Goal: Transaction & Acquisition: Obtain resource

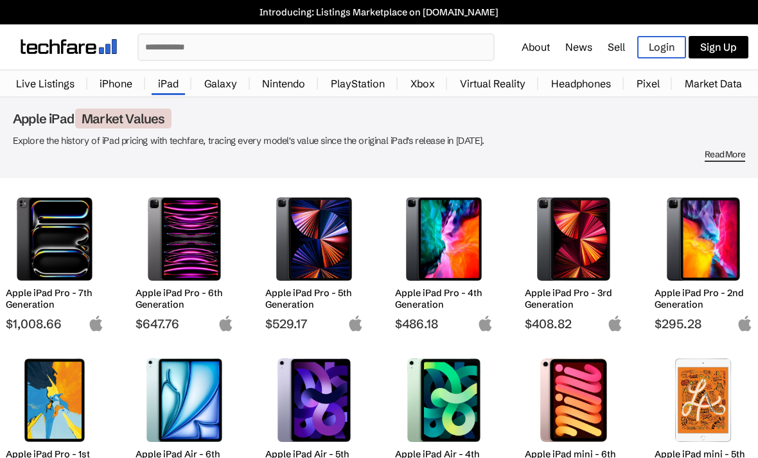
click at [349, 87] on link "PlayStation" at bounding box center [358, 84] width 67 height 26
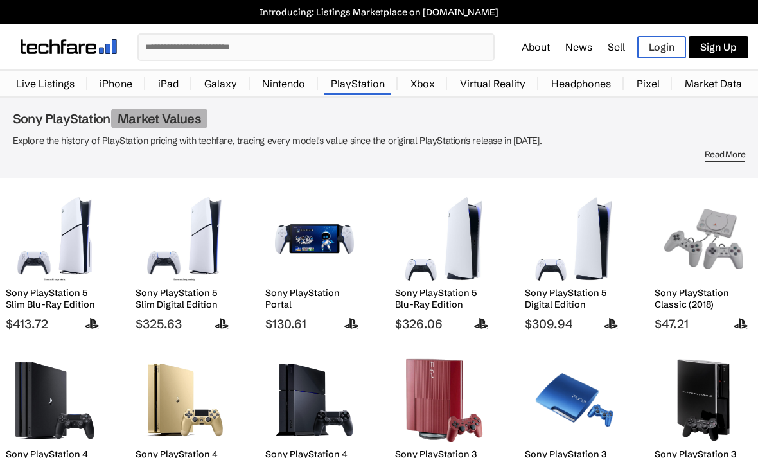
click at [163, 84] on link "iPad" at bounding box center [168, 84] width 33 height 26
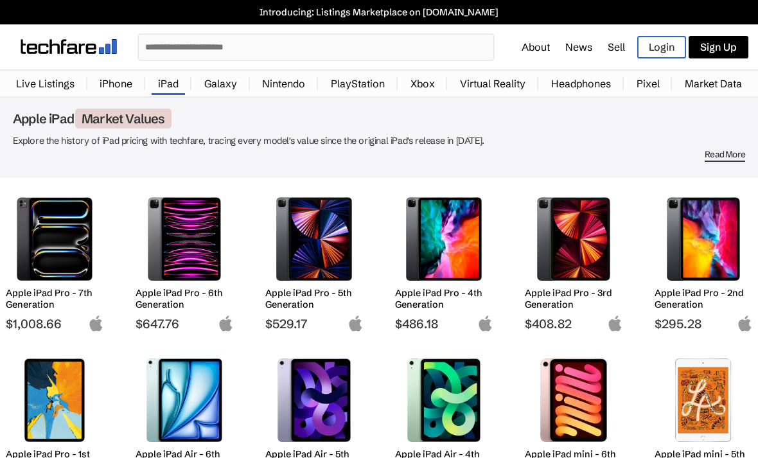
click at [116, 77] on link "iPhone" at bounding box center [116, 84] width 46 height 26
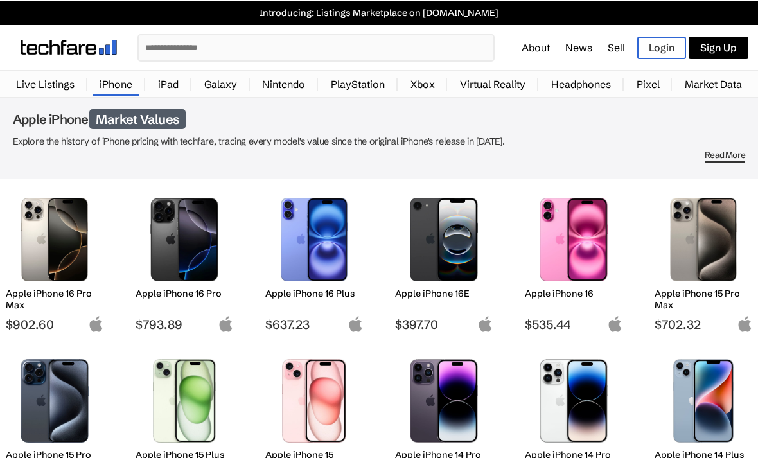
click at [198, 49] on input "text" at bounding box center [316, 47] width 355 height 25
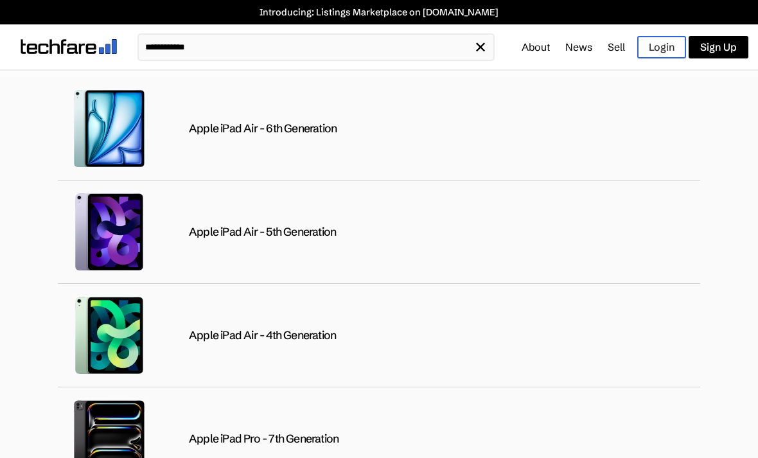
type input "**********"
click at [191, 122] on div "Apple iPad Air - 6th Generation" at bounding box center [263, 128] width 148 height 15
click at [105, 116] on img at bounding box center [109, 128] width 77 height 77
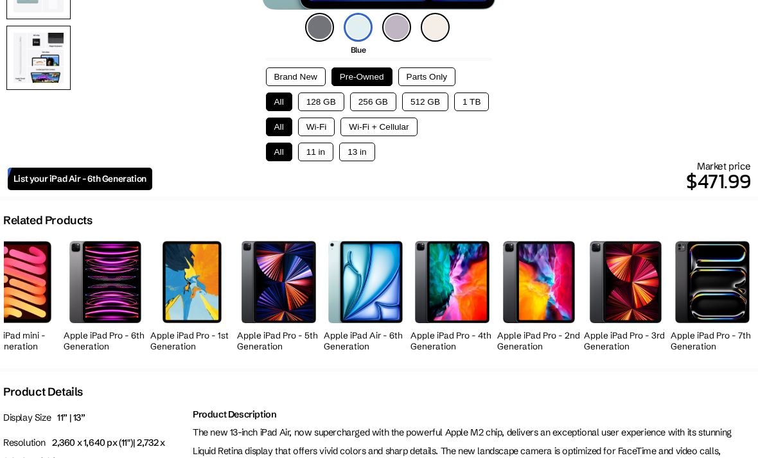
scroll to position [0, 497]
click at [324, 161] on button "11 in" at bounding box center [315, 152] width 35 height 19
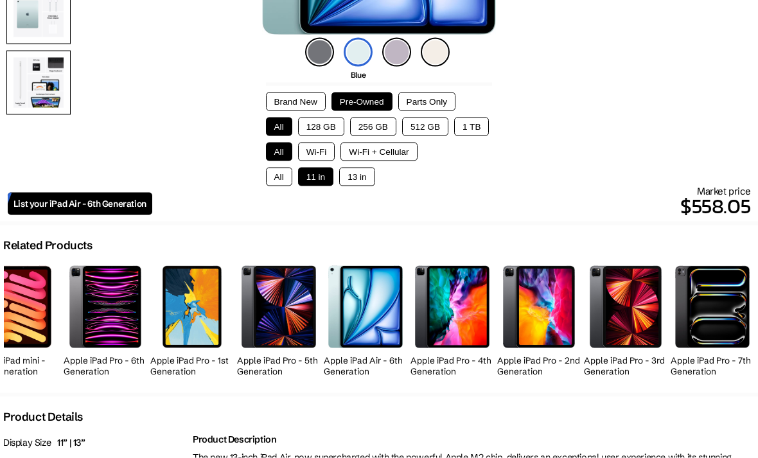
scroll to position [337, 0]
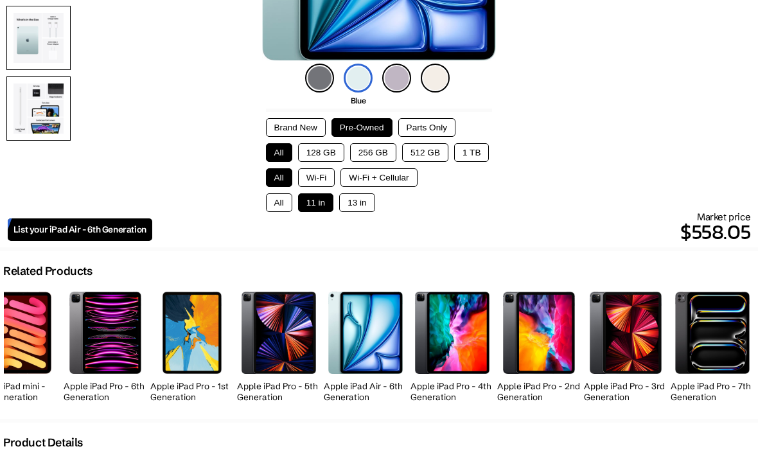
click at [329, 157] on button "128 GB" at bounding box center [321, 152] width 46 height 19
click at [325, 180] on button "Wi-Fi" at bounding box center [316, 177] width 37 height 19
click at [399, 180] on button "Wi-Fi + Cellular" at bounding box center [379, 177] width 76 height 19
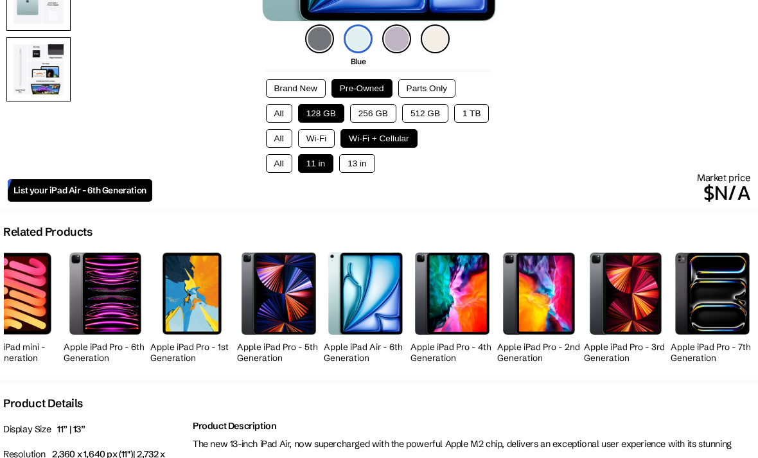
scroll to position [378, 0]
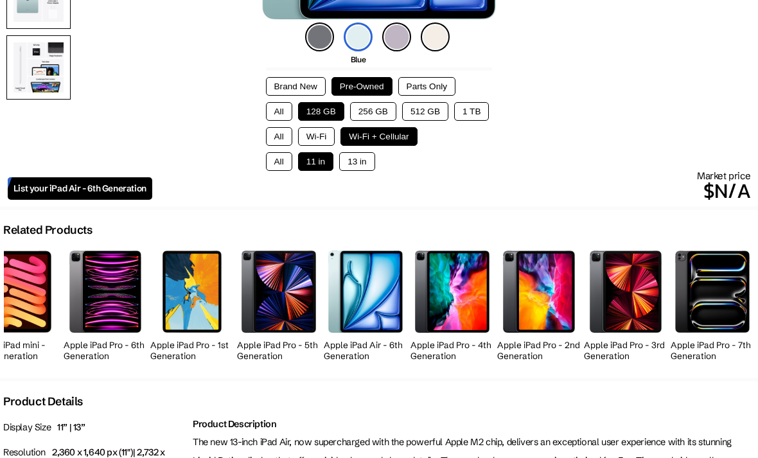
click at [311, 139] on button "Wi-Fi" at bounding box center [316, 136] width 37 height 19
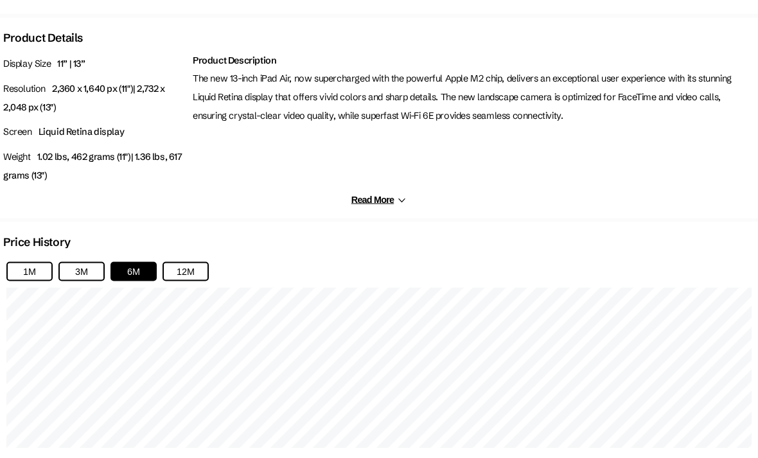
scroll to position [813, 0]
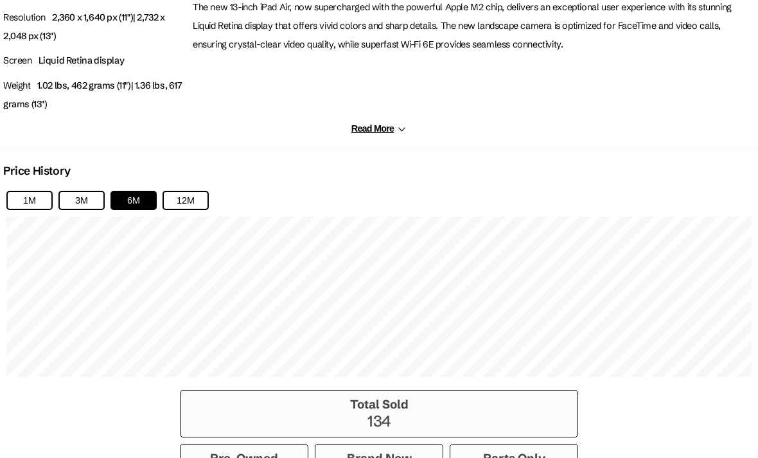
click at [376, 134] on button "Read More" at bounding box center [379, 128] width 55 height 11
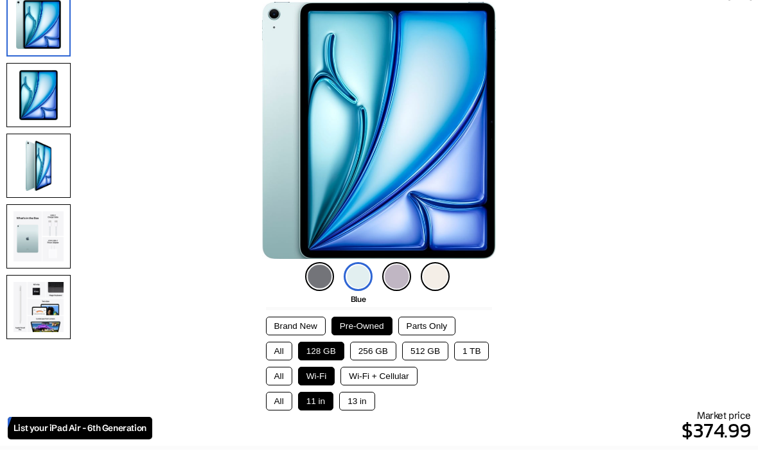
scroll to position [137, 0]
